Goal: Find specific page/section: Find specific page/section

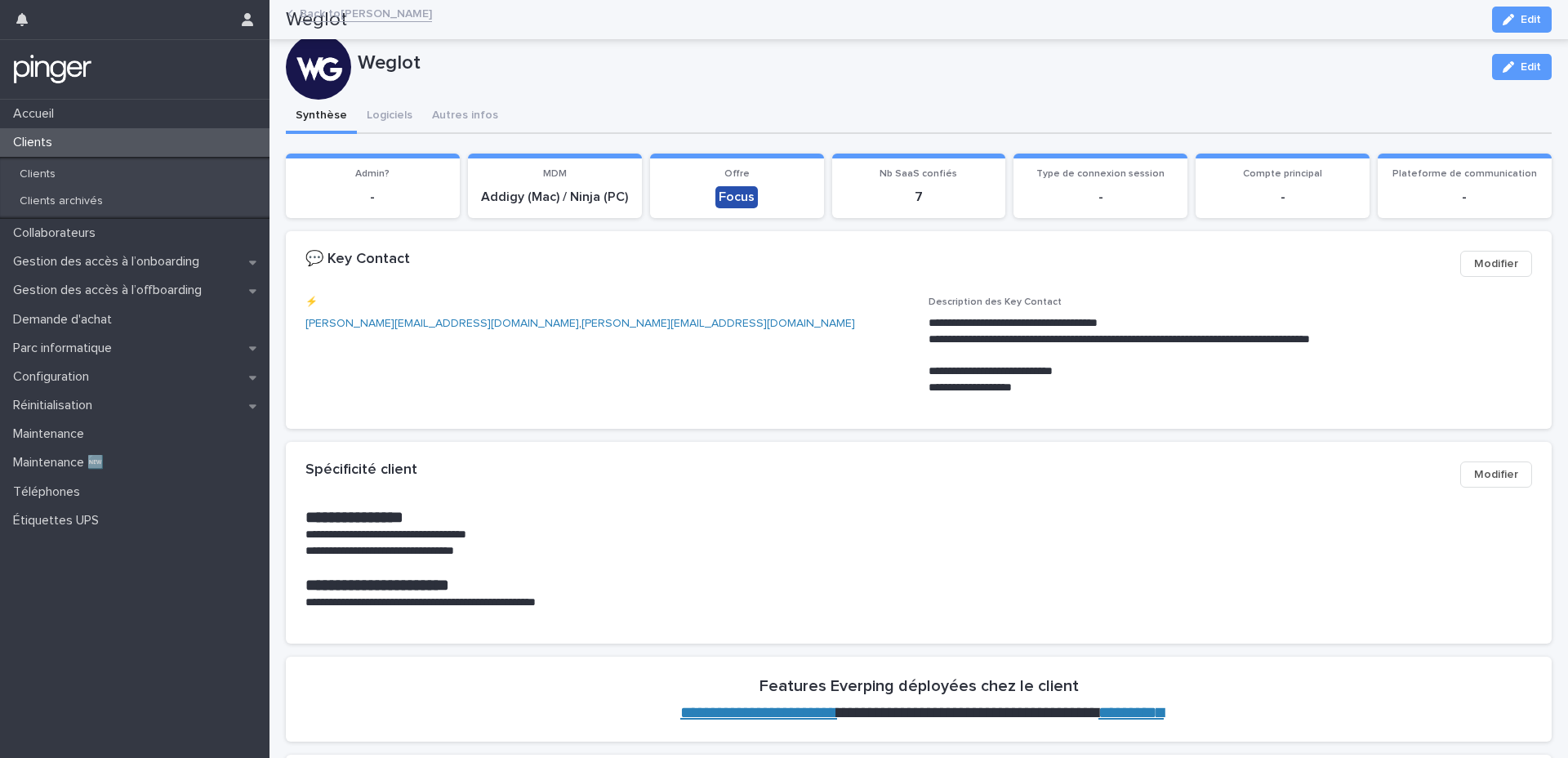
scroll to position [666, 0]
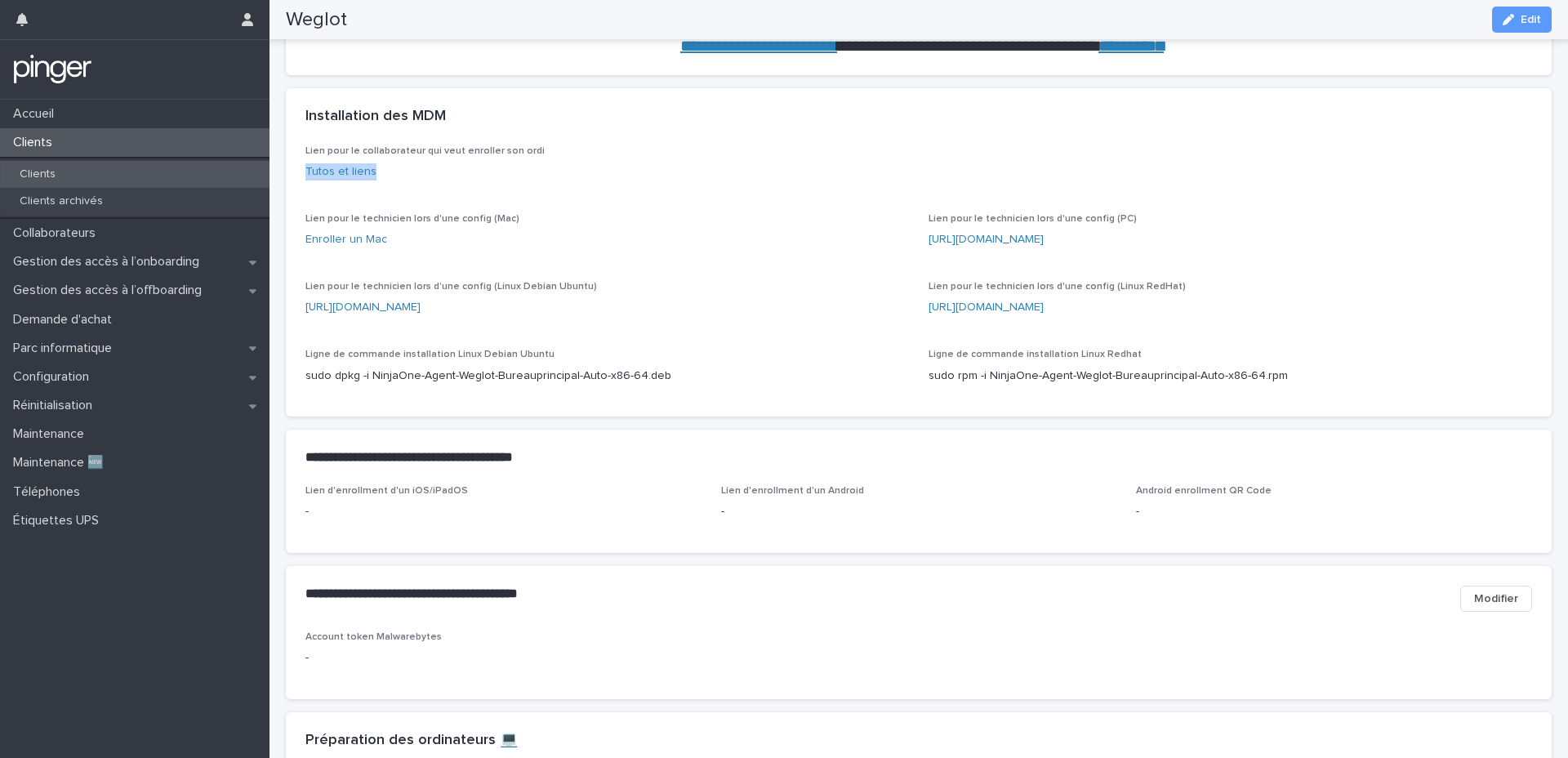
click at [203, 161] on div "Clients" at bounding box center [135, 174] width 269 height 27
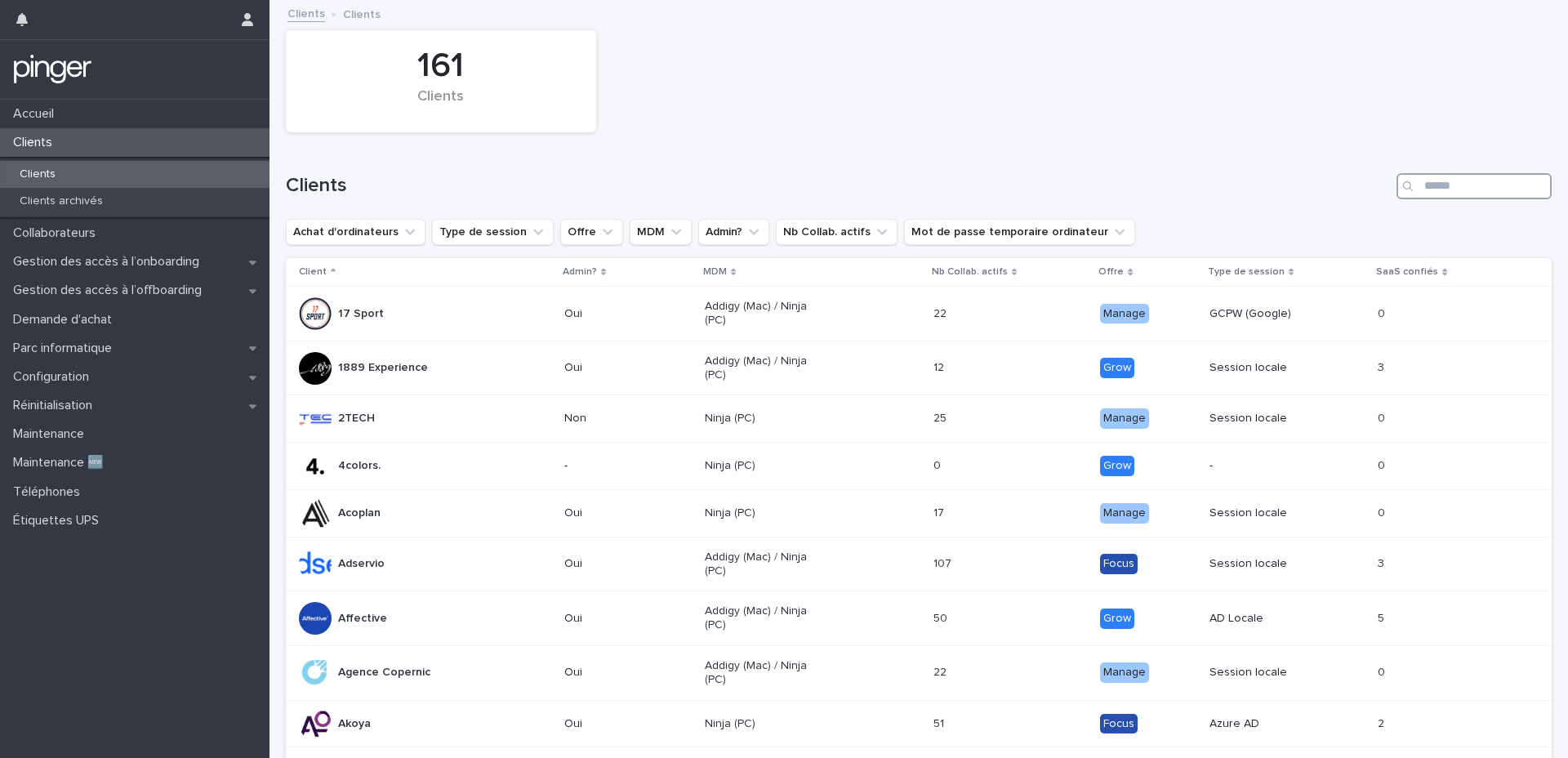
click at [1503, 184] on input "Search" at bounding box center [1474, 186] width 155 height 26
type input "****"
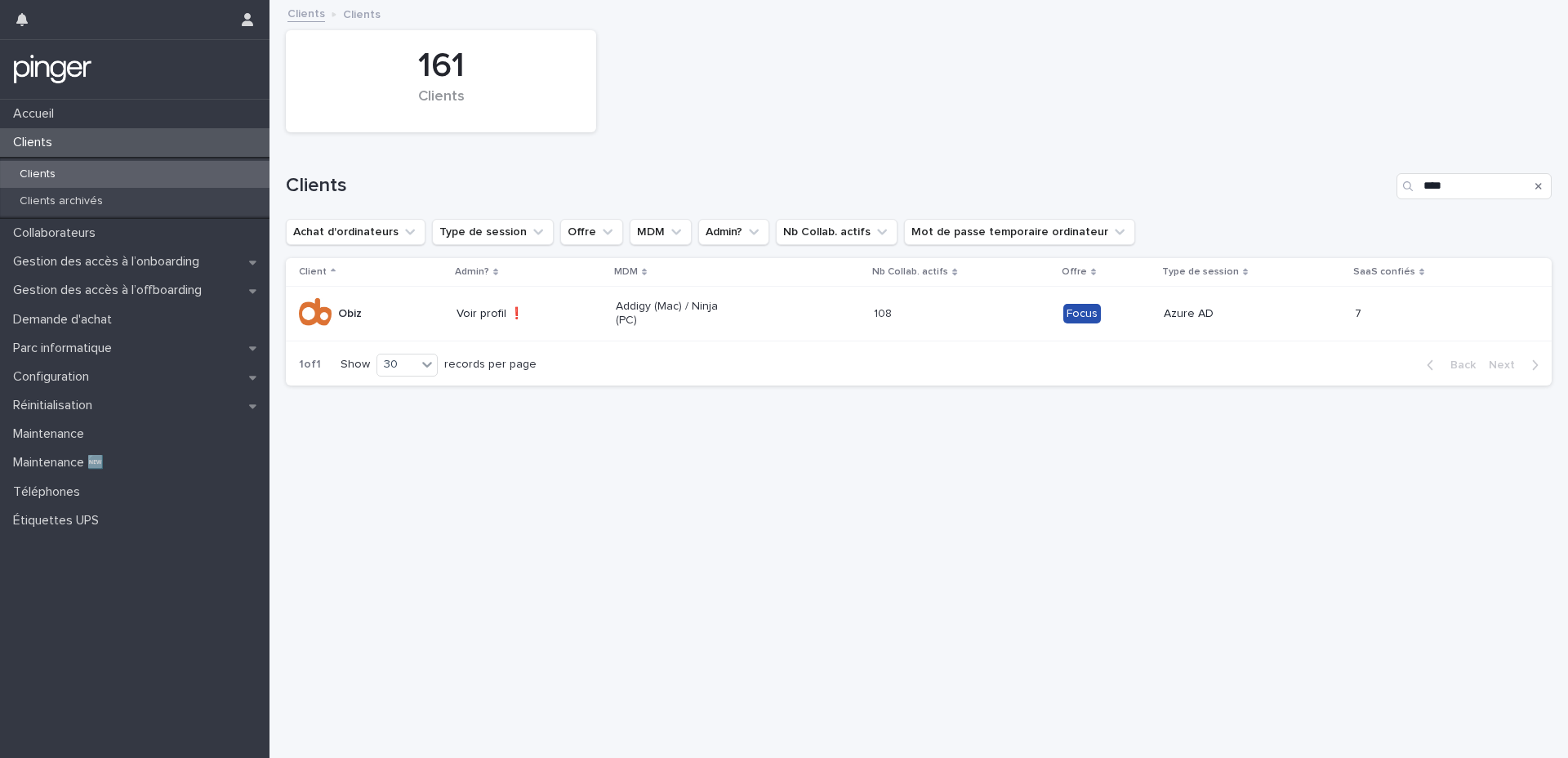
click at [899, 329] on td "108 108" at bounding box center [961, 313] width 189 height 54
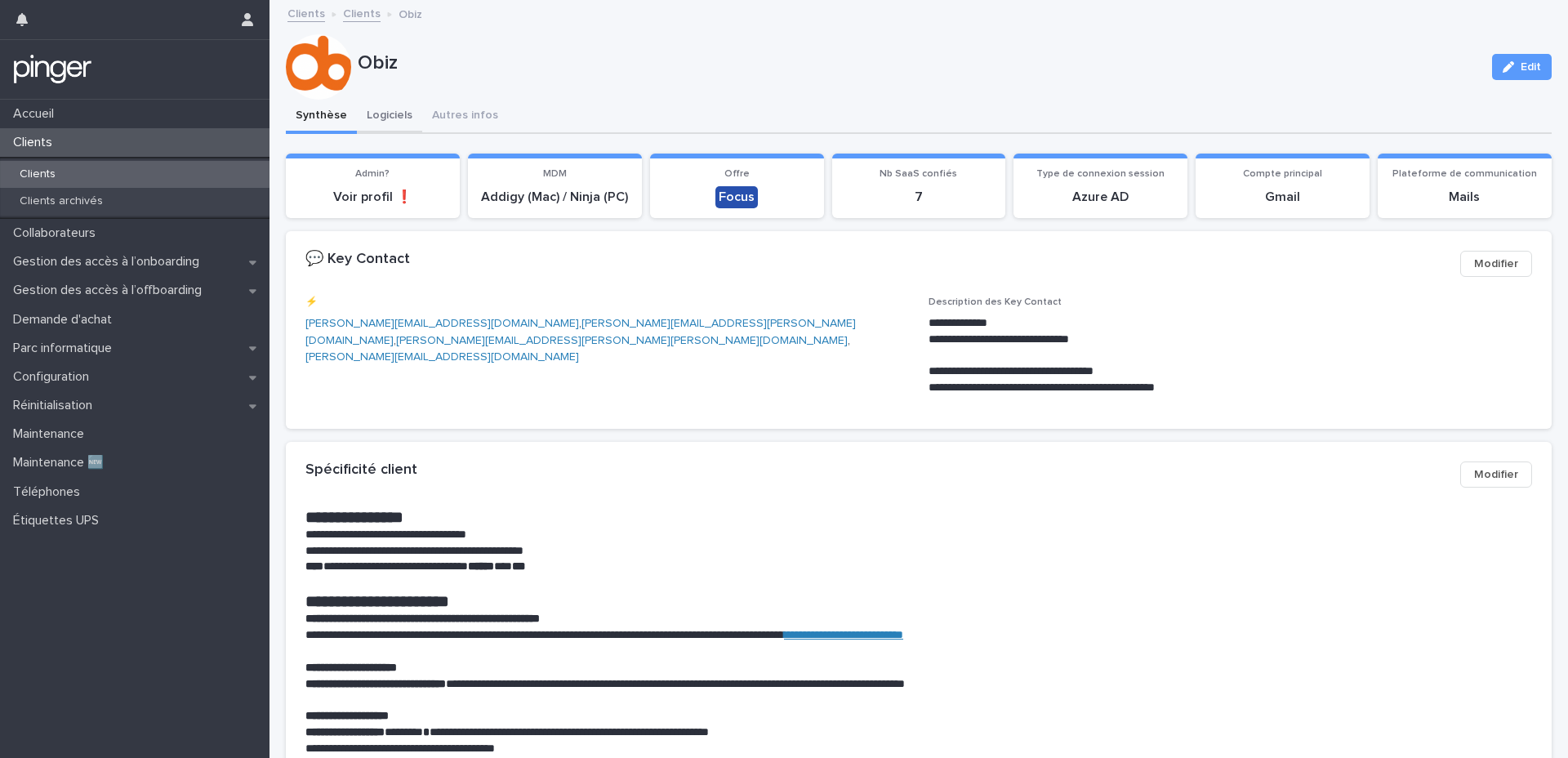
click at [380, 125] on button "Logiciels" at bounding box center [389, 116] width 65 height 34
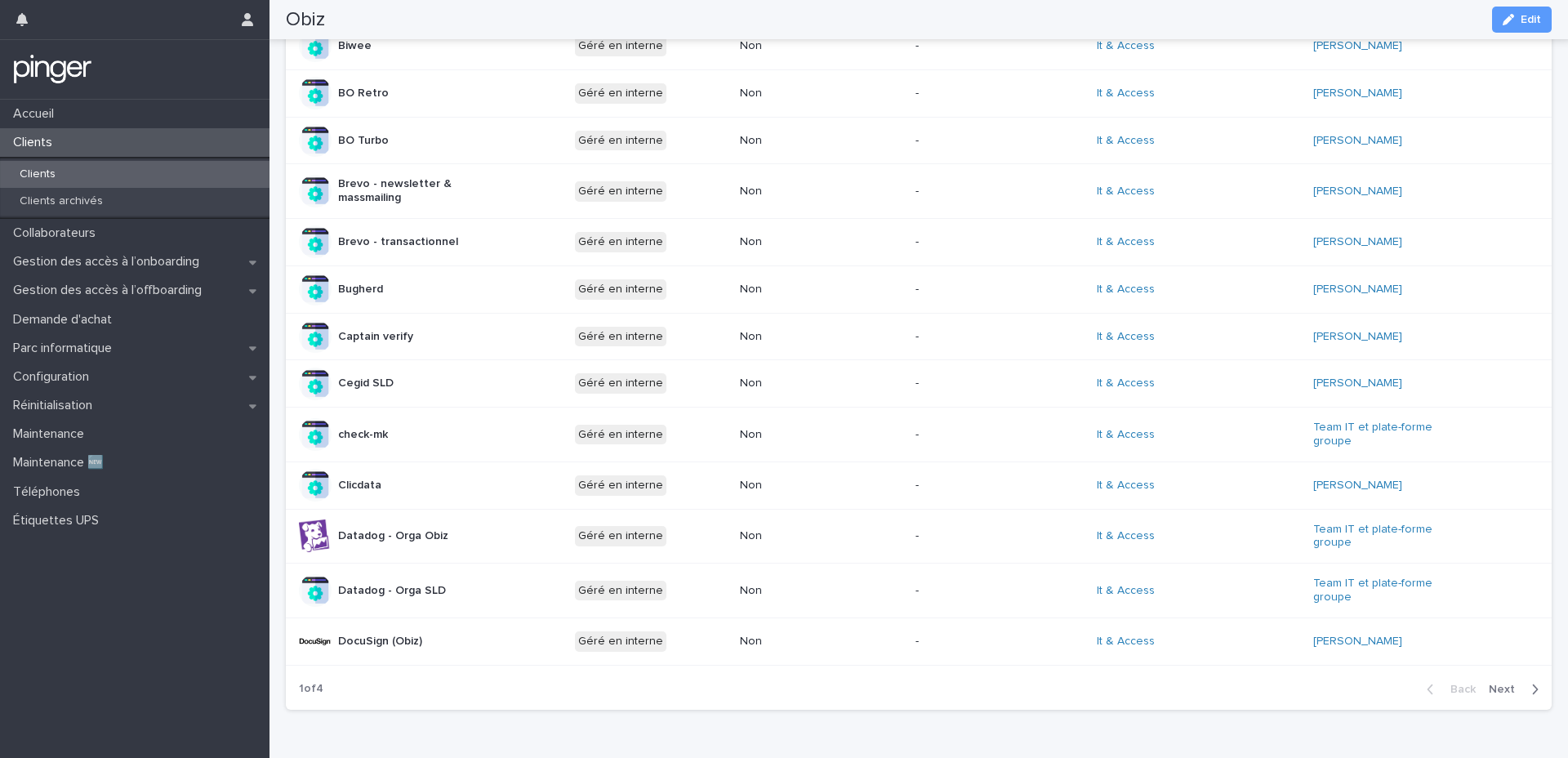
scroll to position [683, 0]
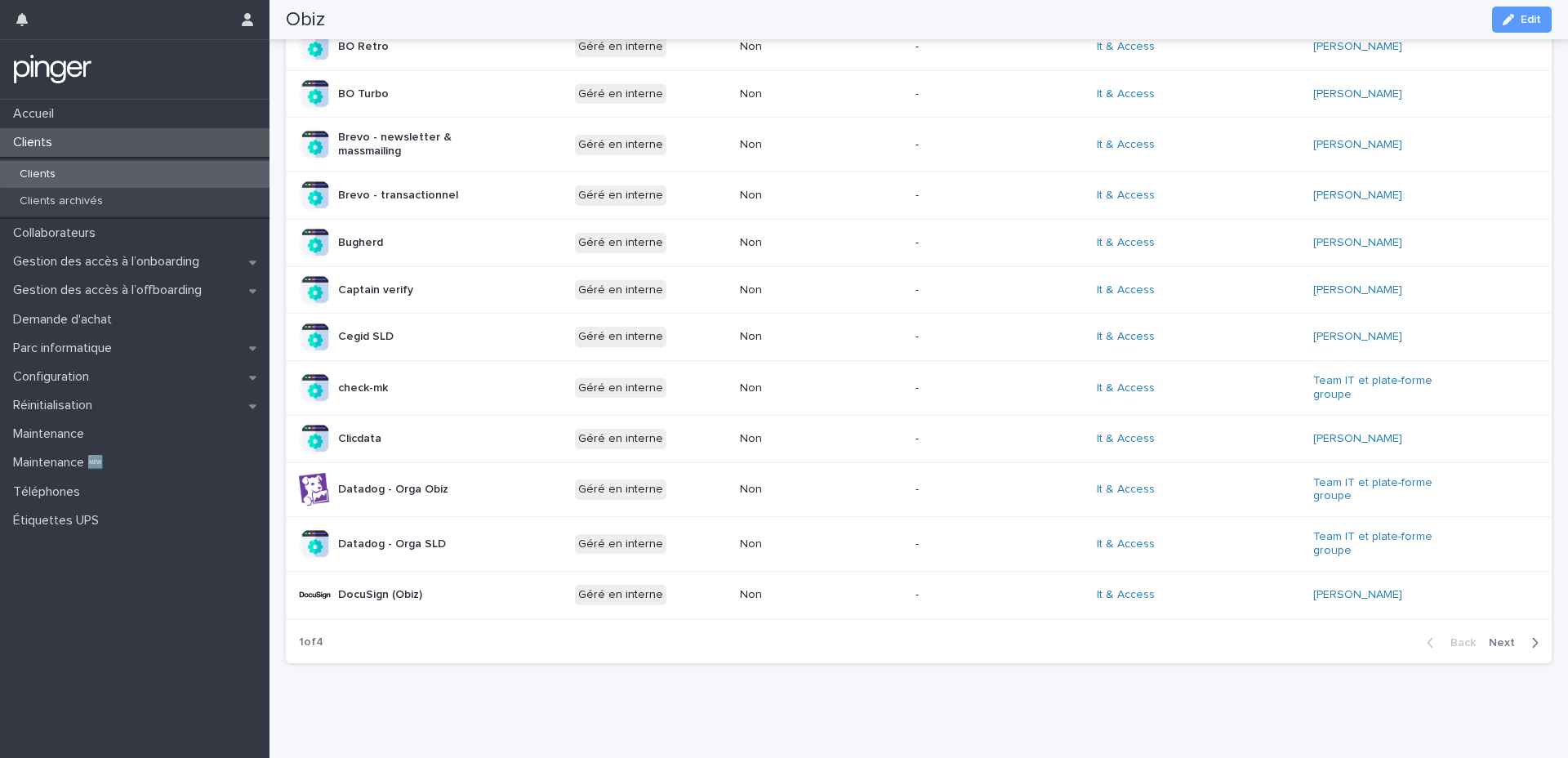
click at [1528, 650] on div "Back Next" at bounding box center [1482, 642] width 138 height 41
click at [1523, 645] on span "Next" at bounding box center [1506, 643] width 36 height 12
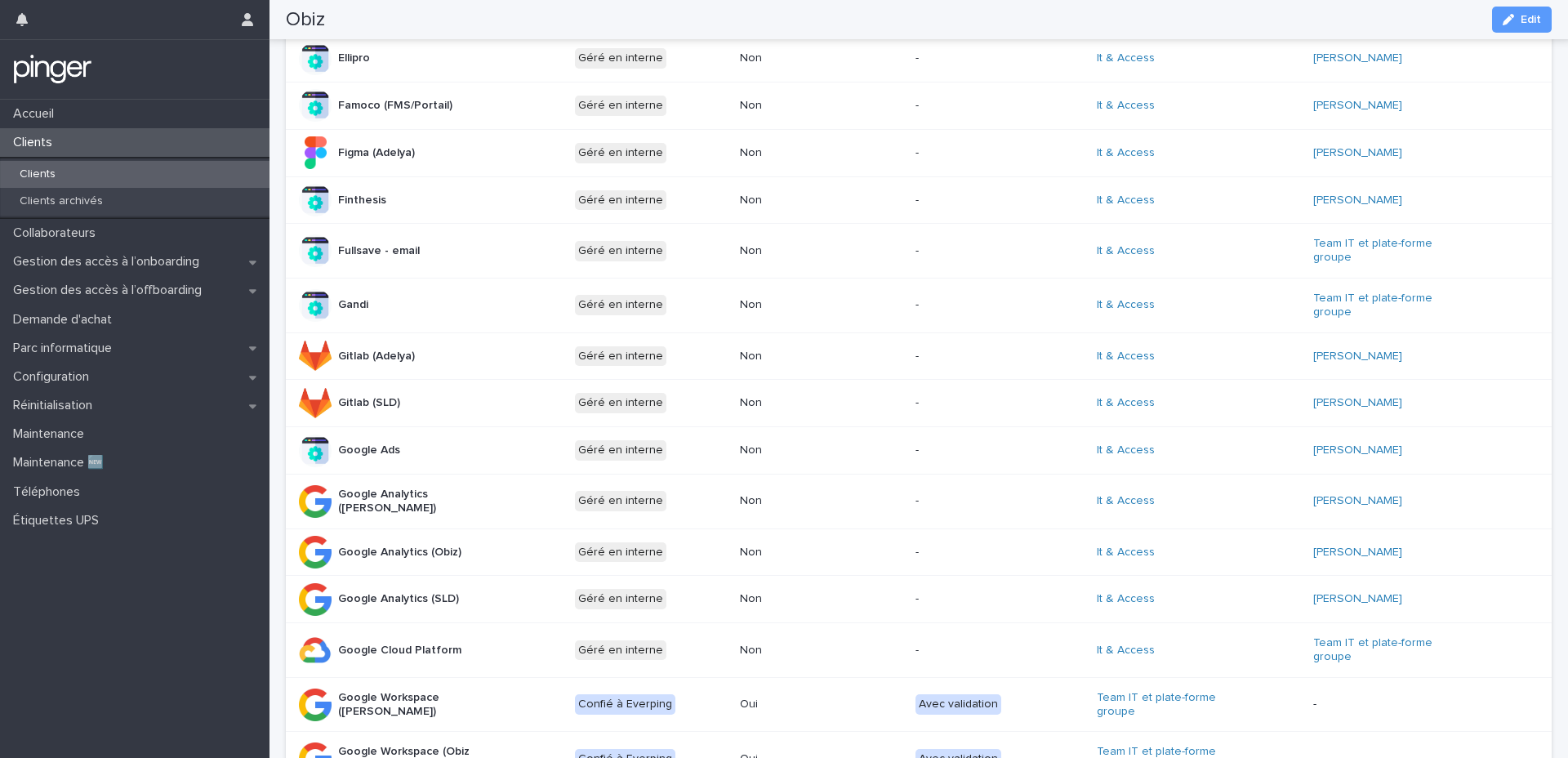
scroll to position [257, 0]
